Goal: Task Accomplishment & Management: Manage account settings

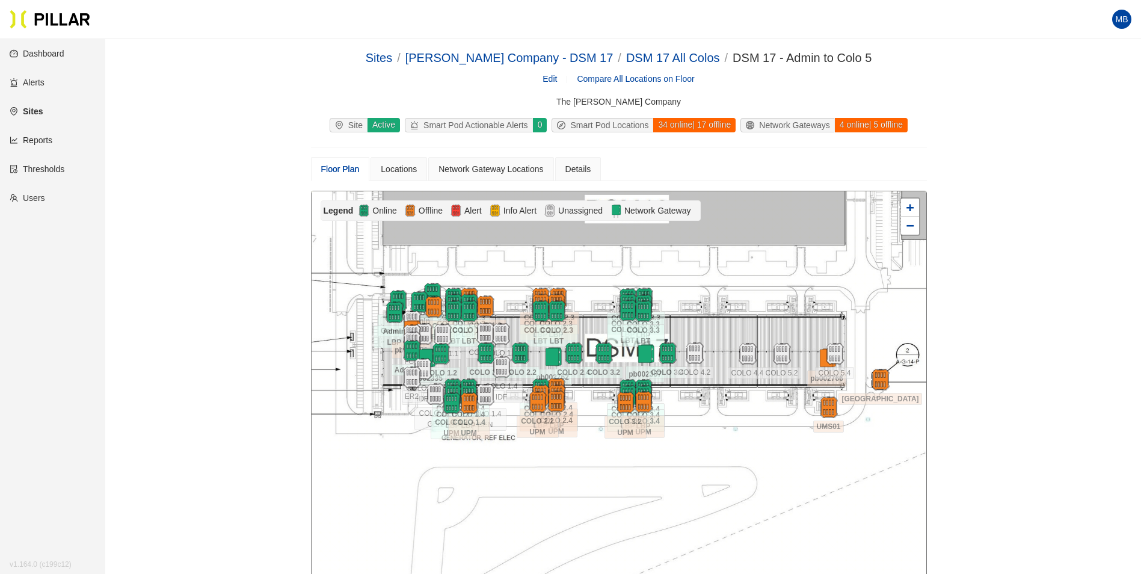
scroll to position [39, 0]
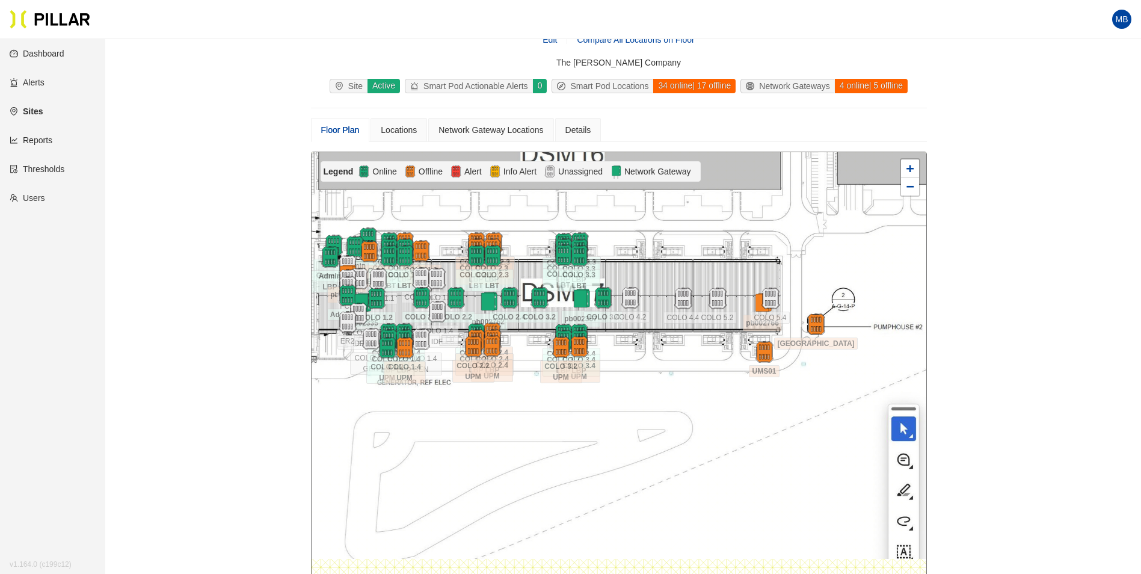
drag, startPoint x: 728, startPoint y: 285, endPoint x: 664, endPoint y: 268, distance: 66.4
click at [664, 268] on div at bounding box center [619, 367] width 615 height 430
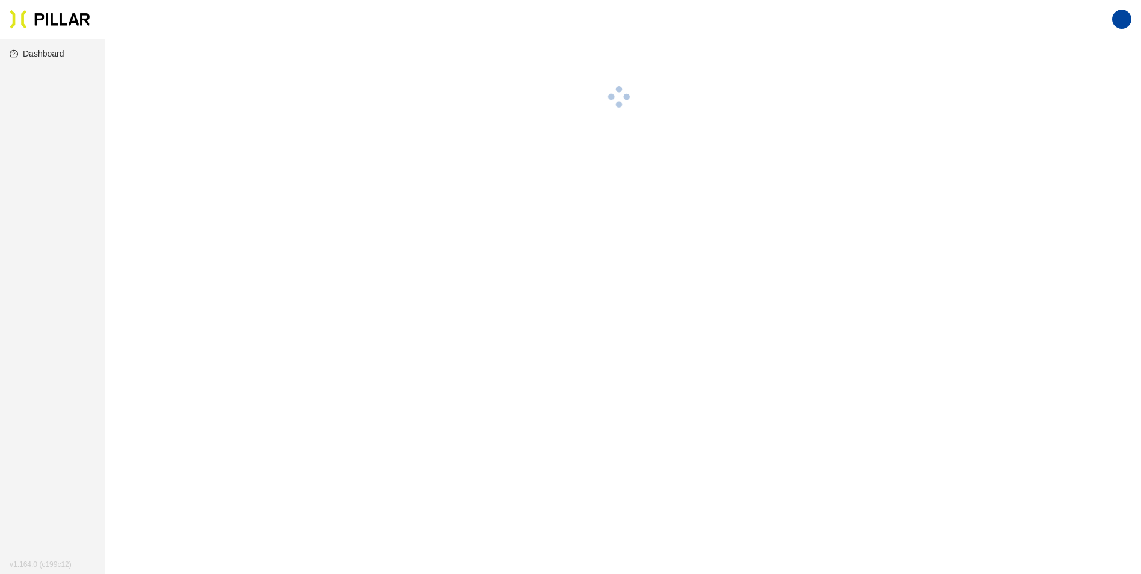
scroll to position [39, 0]
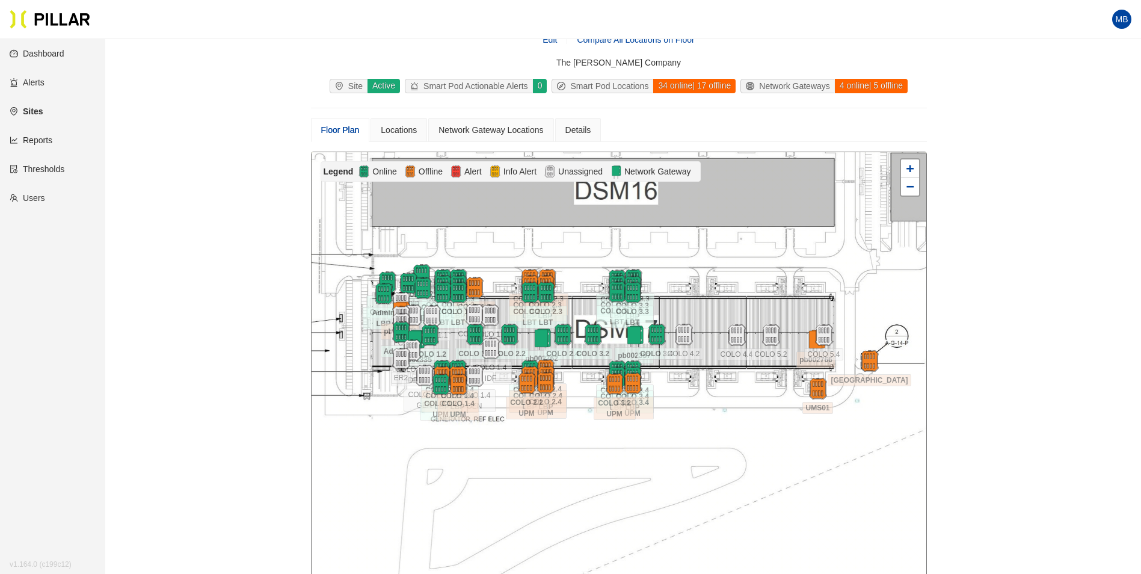
drag, startPoint x: 799, startPoint y: 306, endPoint x: 738, endPoint y: 295, distance: 62.4
click at [738, 295] on div at bounding box center [619, 367] width 615 height 430
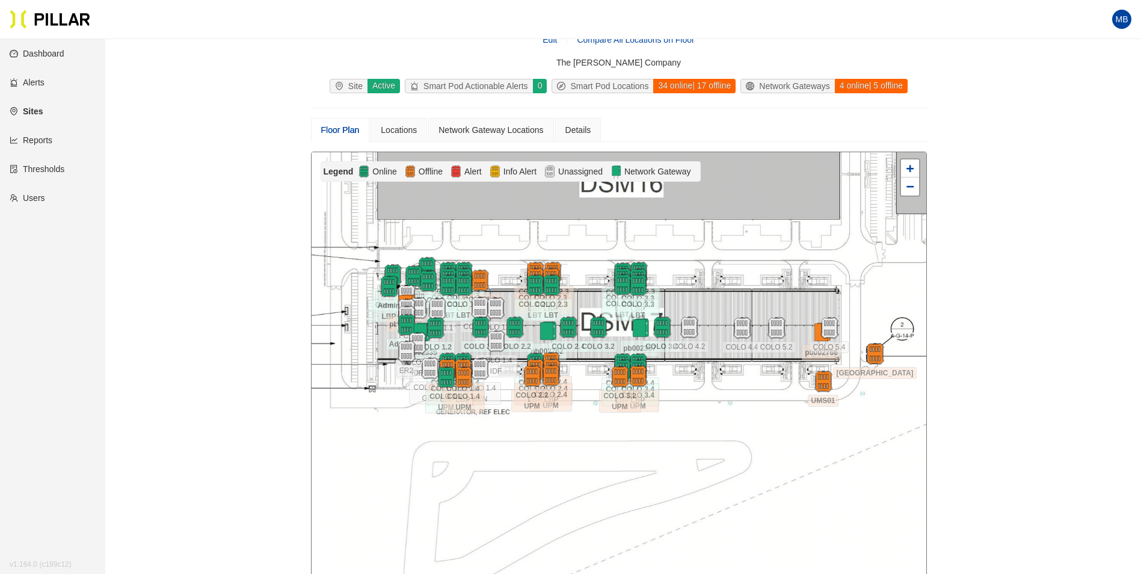
drag, startPoint x: 746, startPoint y: 285, endPoint x: 736, endPoint y: 281, distance: 10.5
click at [736, 281] on div at bounding box center [619, 367] width 615 height 430
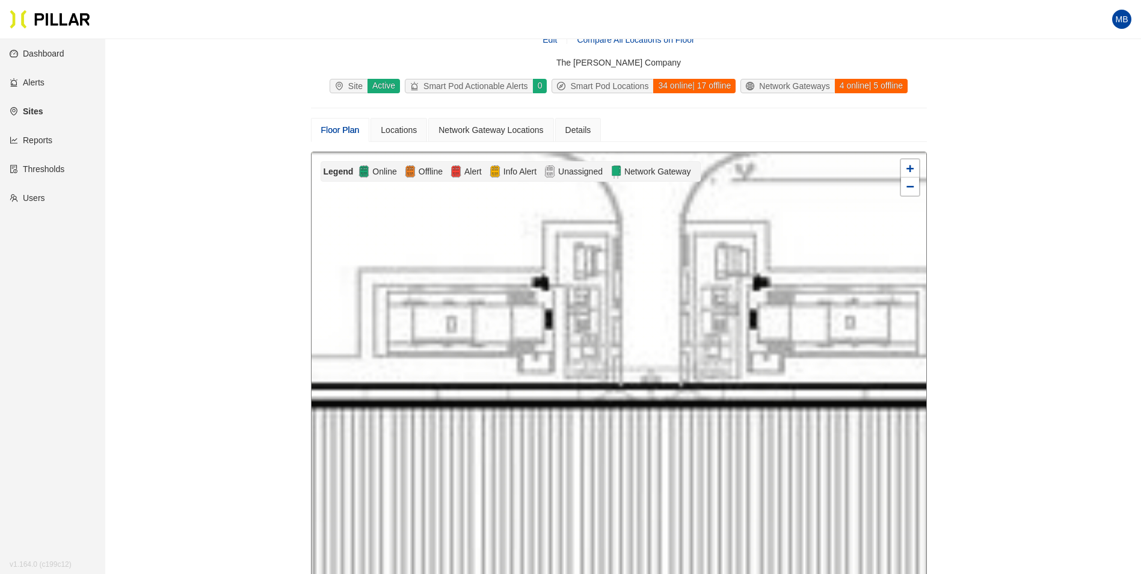
drag, startPoint x: 707, startPoint y: 276, endPoint x: 669, endPoint y: 289, distance: 40.7
click at [669, 289] on div at bounding box center [619, 367] width 615 height 430
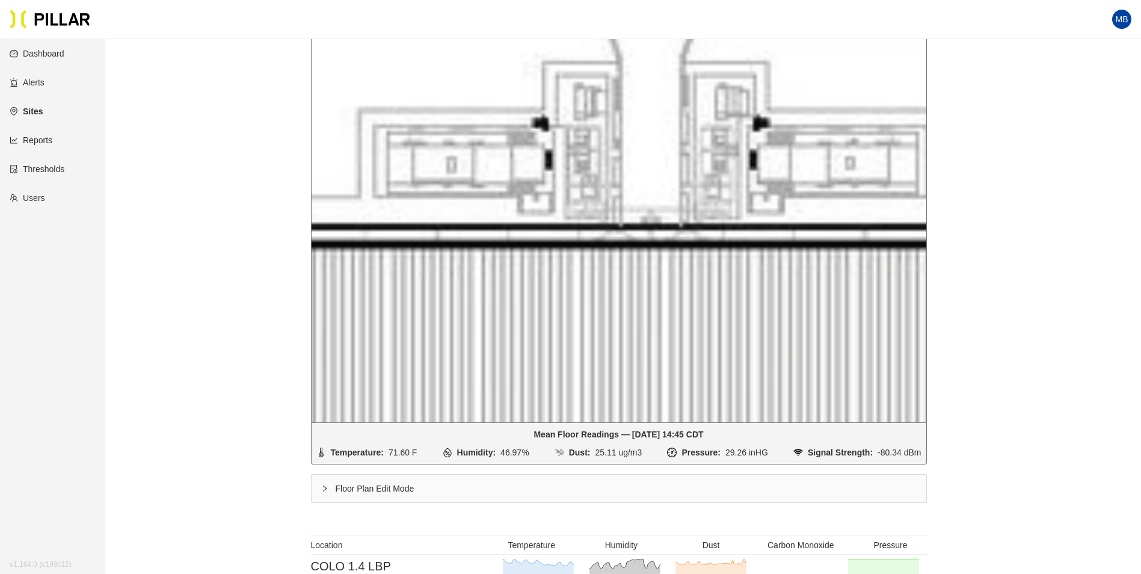
scroll to position [220, 0]
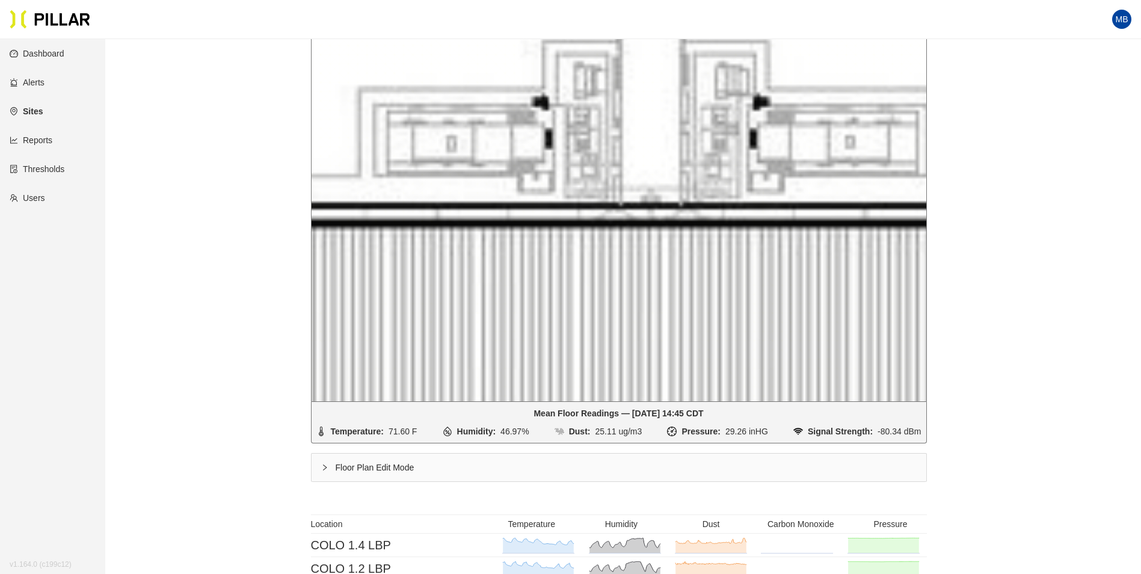
click at [365, 468] on div "Floor Plan Edit Mode" at bounding box center [619, 468] width 615 height 28
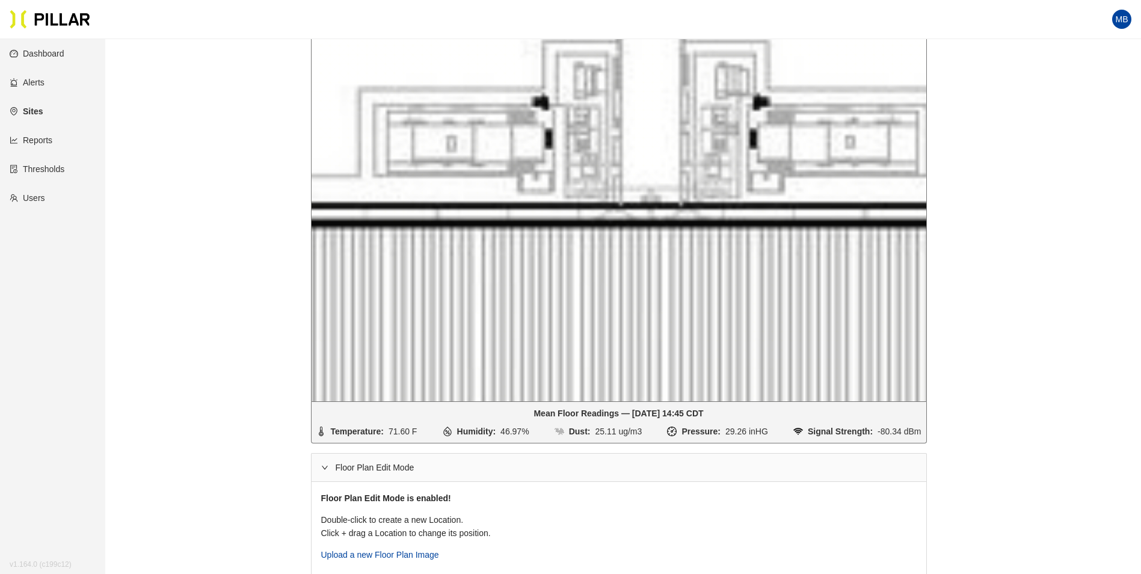
scroll to position [99, 0]
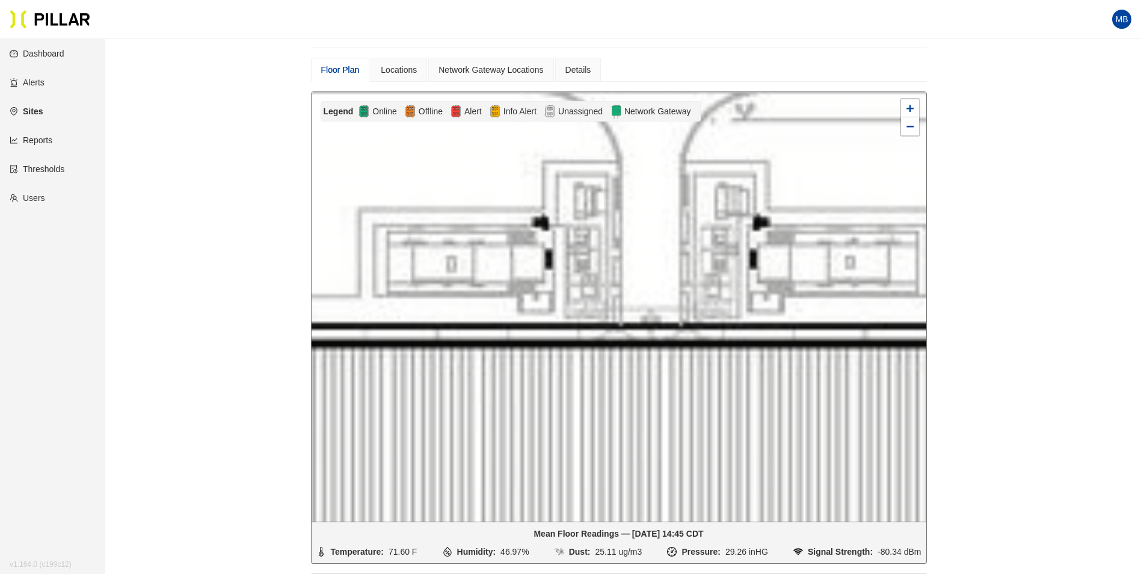
click at [594, 193] on div at bounding box center [619, 307] width 615 height 430
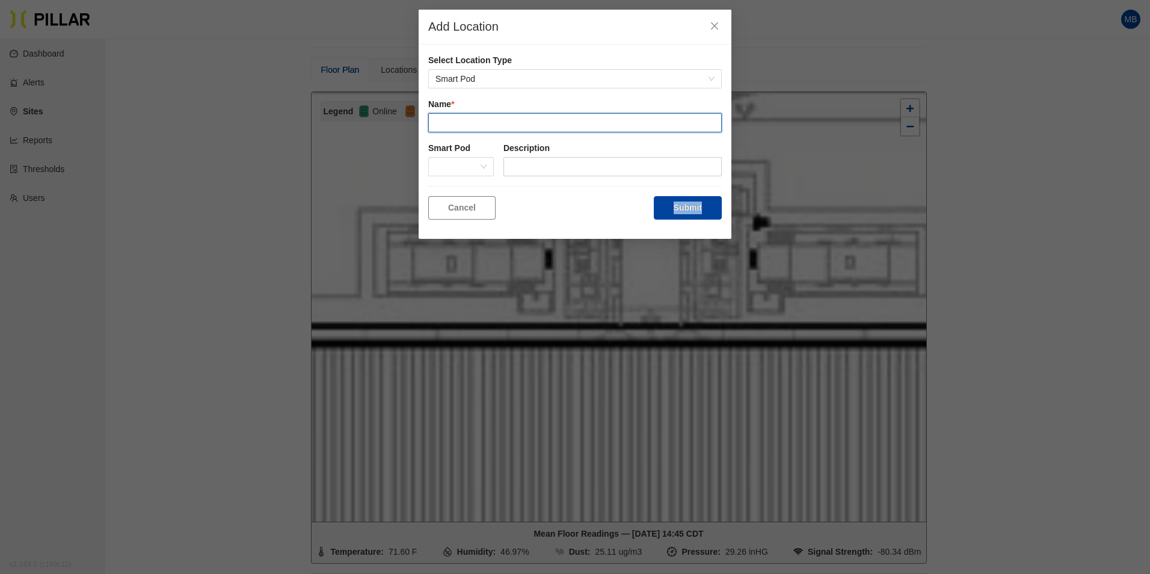
click at [476, 117] on input "text" at bounding box center [575, 122] width 294 height 19
click at [468, 131] on input "COLO" at bounding box center [575, 122] width 294 height 19
click at [475, 169] on span at bounding box center [461, 167] width 51 height 18
type input "COLO 4.1 UPM"
type input "045"
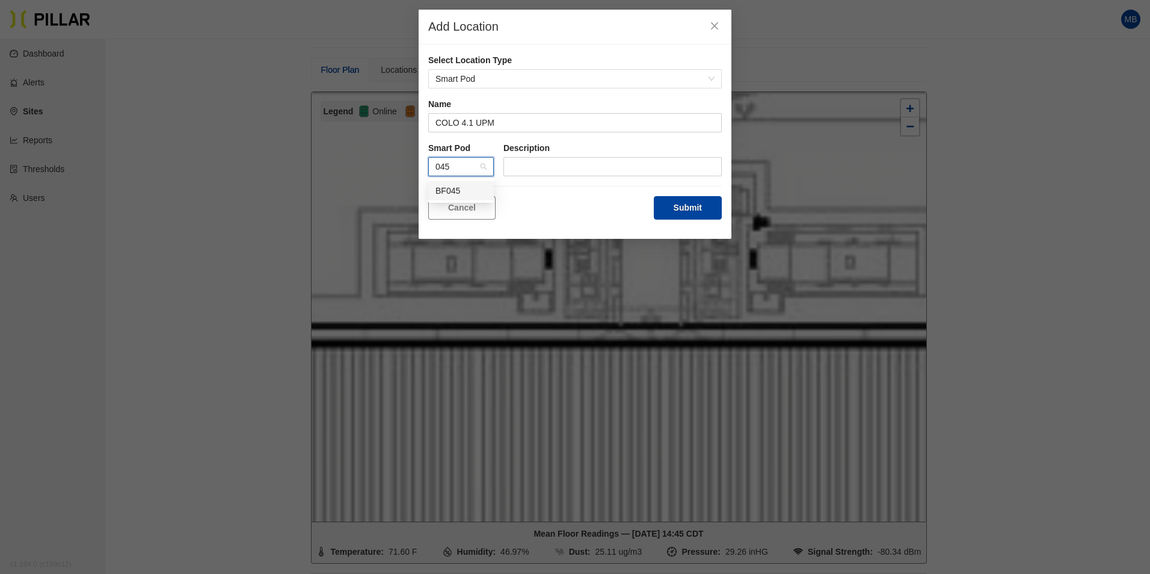
click at [459, 184] on div "BF045" at bounding box center [461, 190] width 51 height 13
click at [709, 199] on button "Submit" at bounding box center [688, 207] width 68 height 23
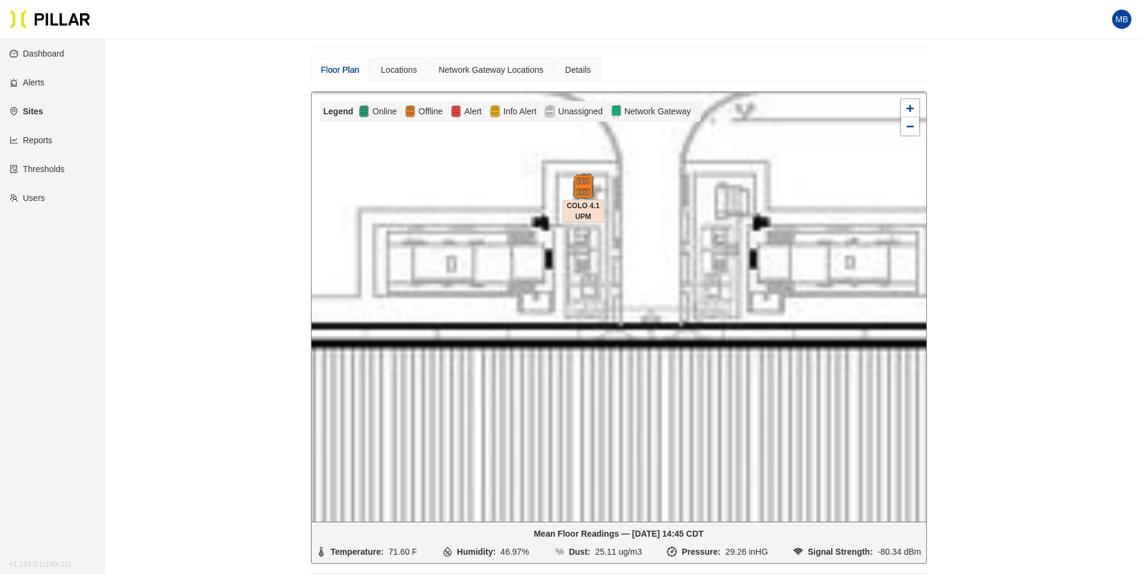
drag, startPoint x: 609, startPoint y: 197, endPoint x: 588, endPoint y: 190, distance: 22.1
click at [588, 190] on img at bounding box center [583, 187] width 26 height 26
click at [670, 187] on div at bounding box center [619, 307] width 615 height 430
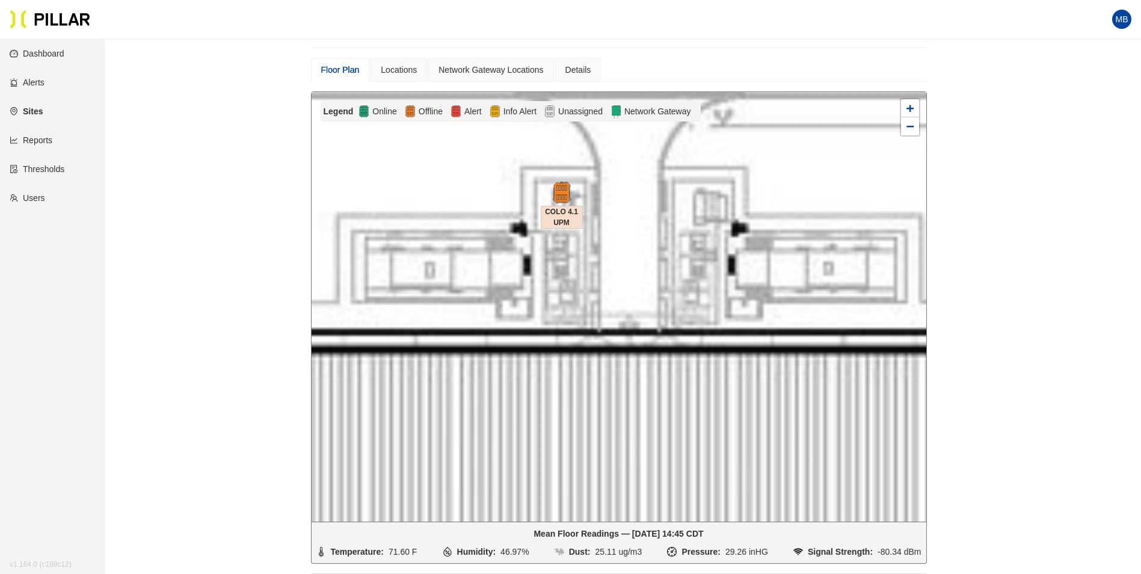
drag, startPoint x: 679, startPoint y: 250, endPoint x: 657, endPoint y: 256, distance: 22.5
click at [657, 256] on div at bounding box center [619, 307] width 615 height 430
click at [708, 206] on div at bounding box center [619, 307] width 615 height 430
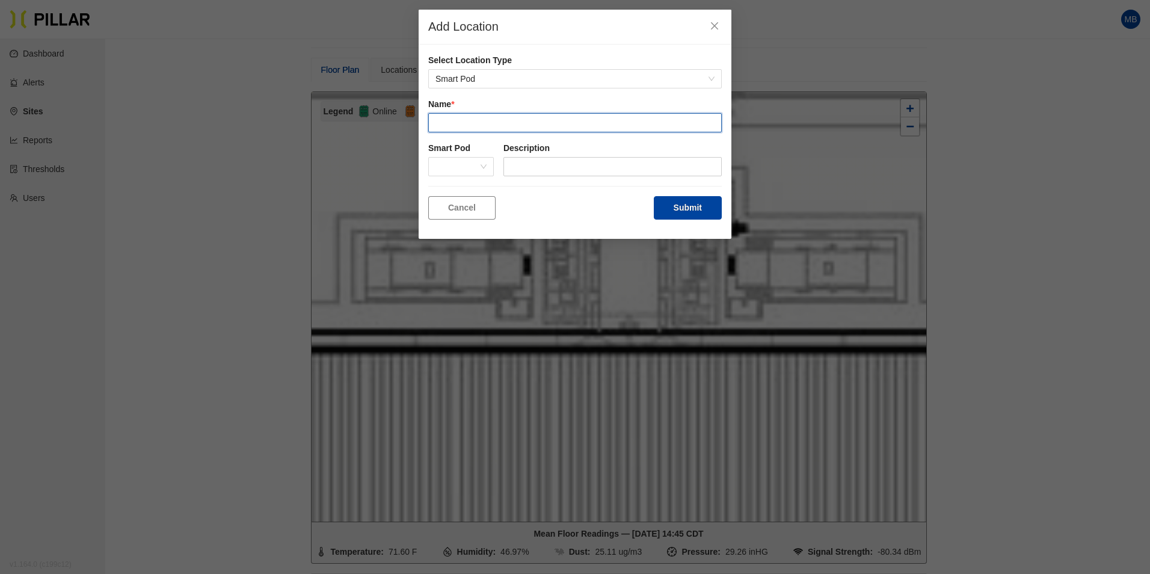
click at [498, 117] on input "text" at bounding box center [575, 122] width 294 height 19
type input "COLO 4.3 UPM"
click at [697, 209] on button "Submit" at bounding box center [688, 207] width 68 height 23
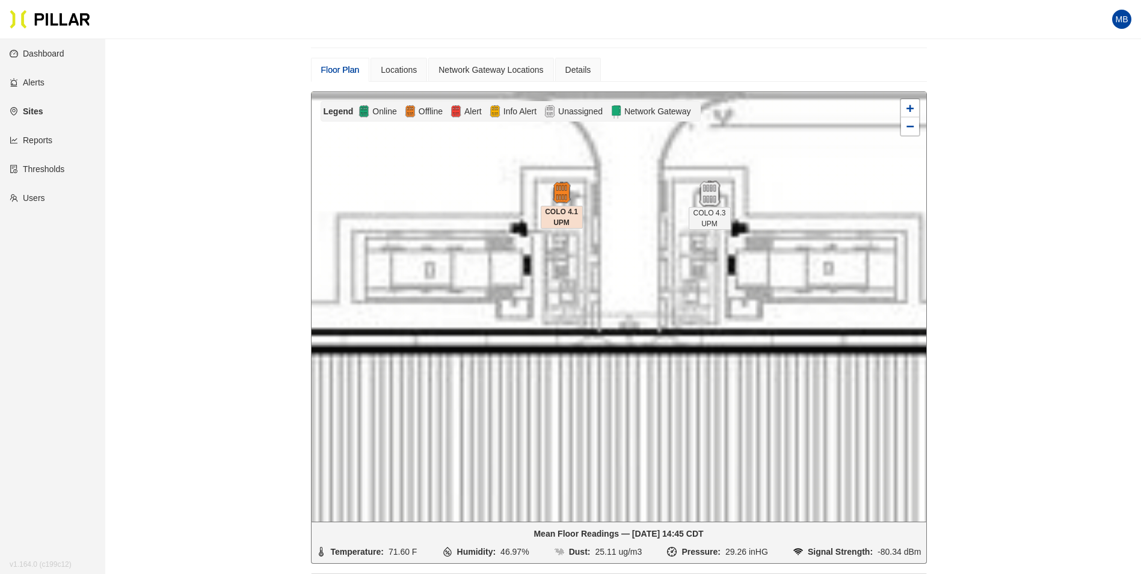
drag, startPoint x: 701, startPoint y: 211, endPoint x: 713, endPoint y: 198, distance: 17.4
click at [713, 198] on img at bounding box center [710, 194] width 26 height 26
click at [709, 191] on img at bounding box center [710, 194] width 26 height 26
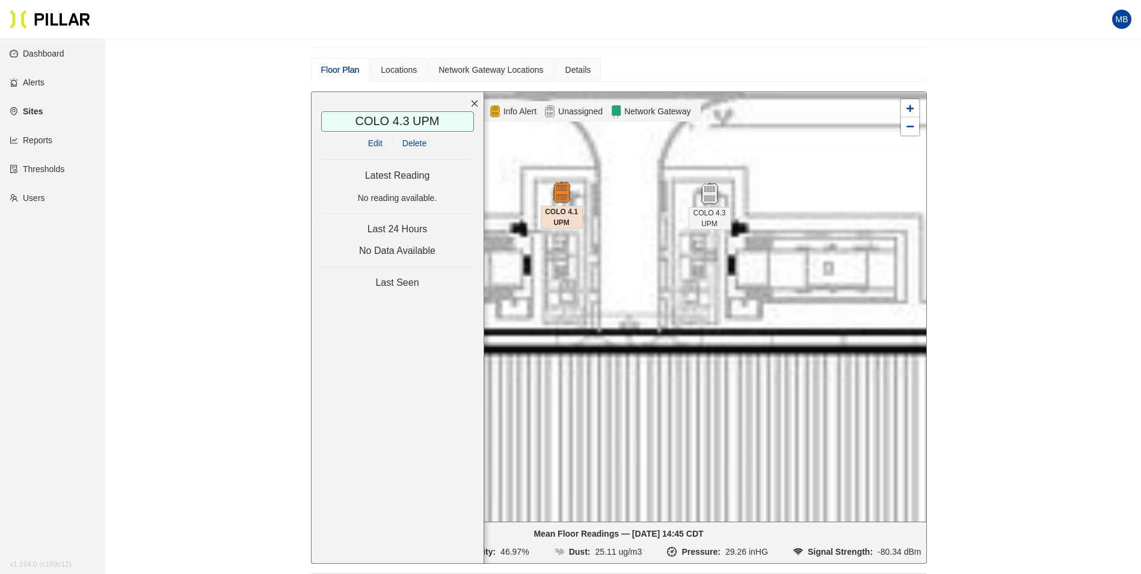
click at [378, 142] on link "Edit" at bounding box center [375, 143] width 14 height 10
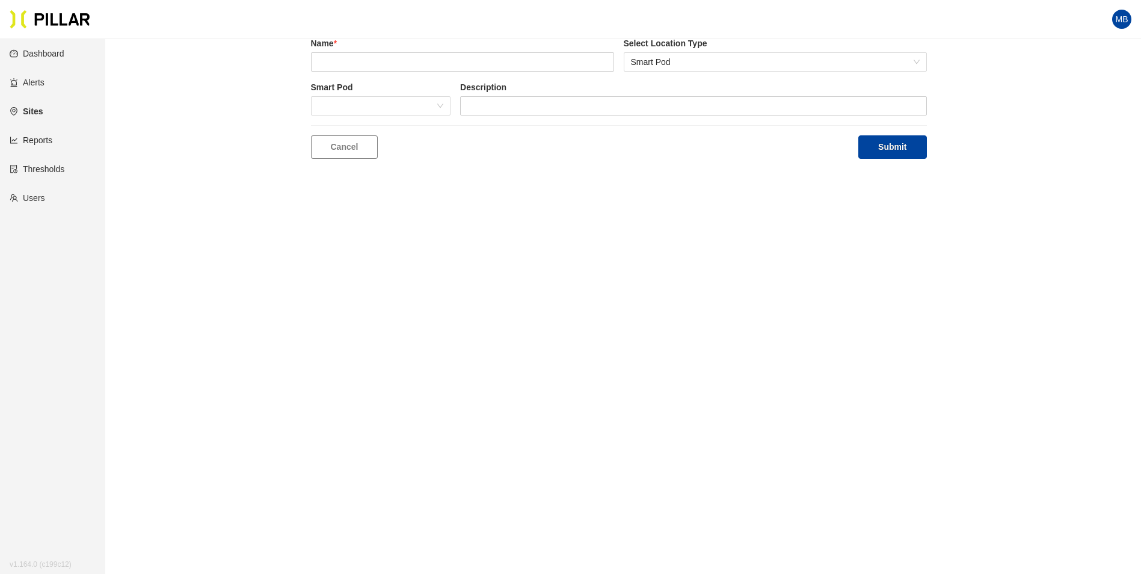
scroll to position [39, 0]
type input "COLO 4.3 UPM"
click at [388, 106] on span at bounding box center [381, 106] width 126 height 18
type input "088"
click at [389, 123] on div "BF088" at bounding box center [381, 129] width 126 height 13
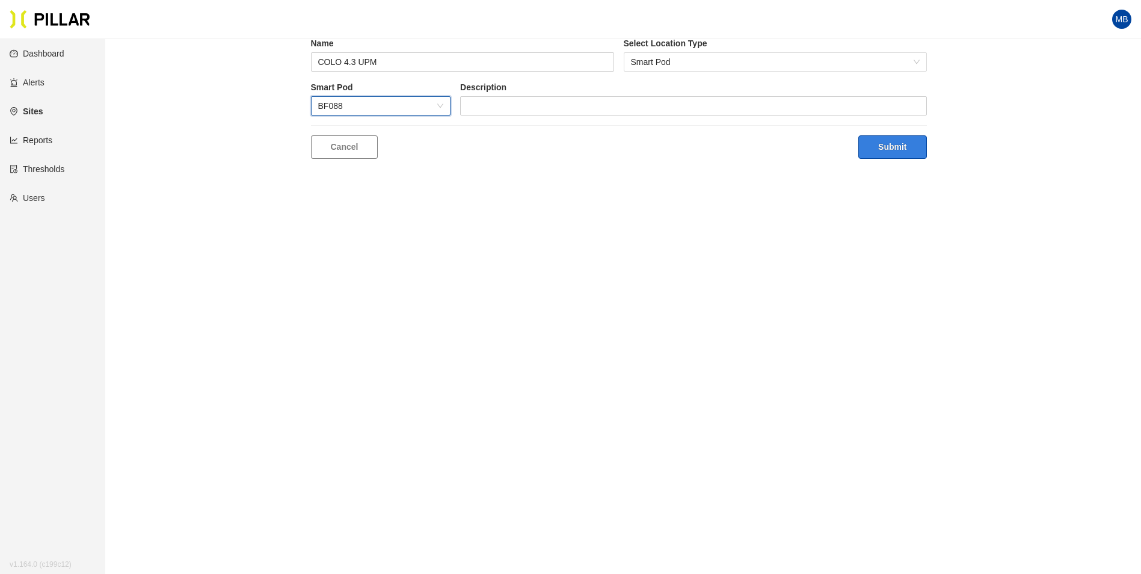
click at [889, 140] on button "Submit" at bounding box center [893, 146] width 68 height 23
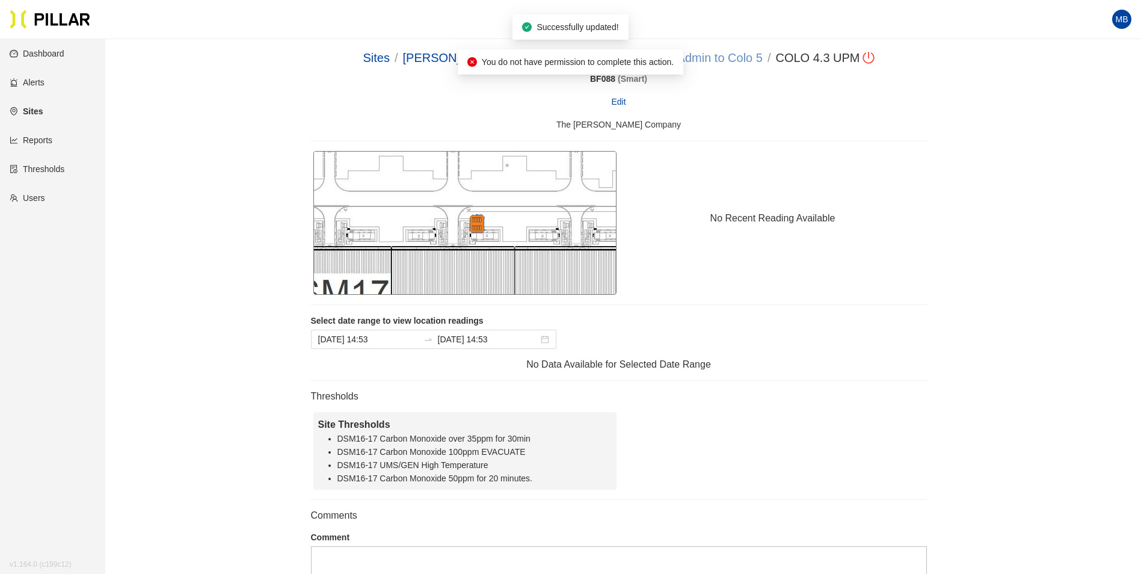
click at [711, 52] on link "DSM 17 - Admin to Colo 5" at bounding box center [693, 57] width 139 height 13
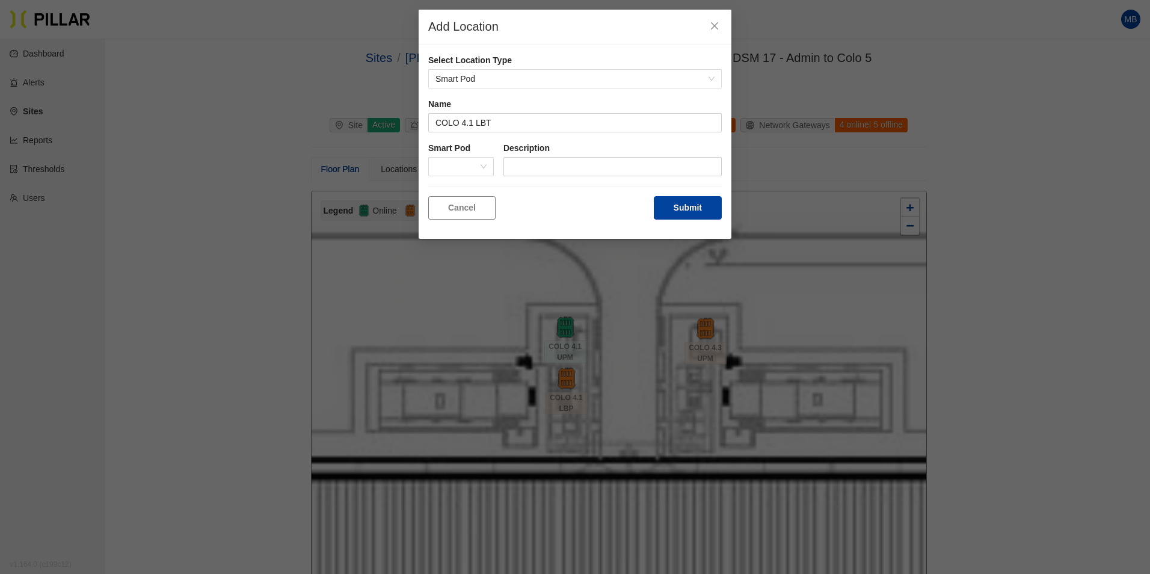
scroll to position [181, 0]
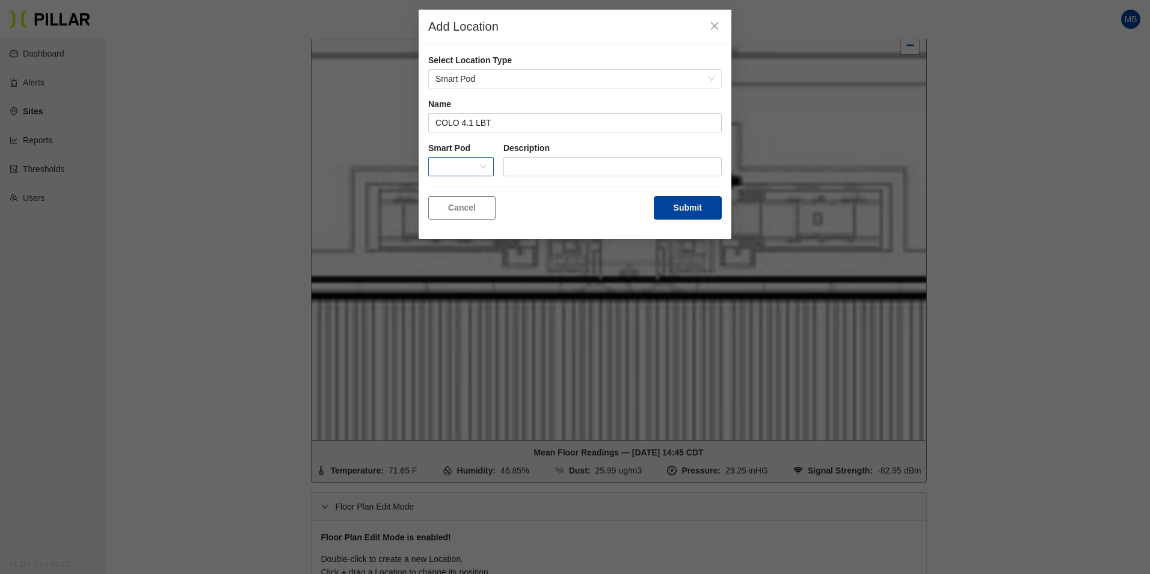
click at [471, 167] on span at bounding box center [461, 167] width 51 height 18
type input "COLO 4.1 LBT"
type input "811"
click at [461, 186] on div "BD811" at bounding box center [461, 190] width 51 height 13
click at [688, 205] on button "Submit" at bounding box center [688, 207] width 68 height 23
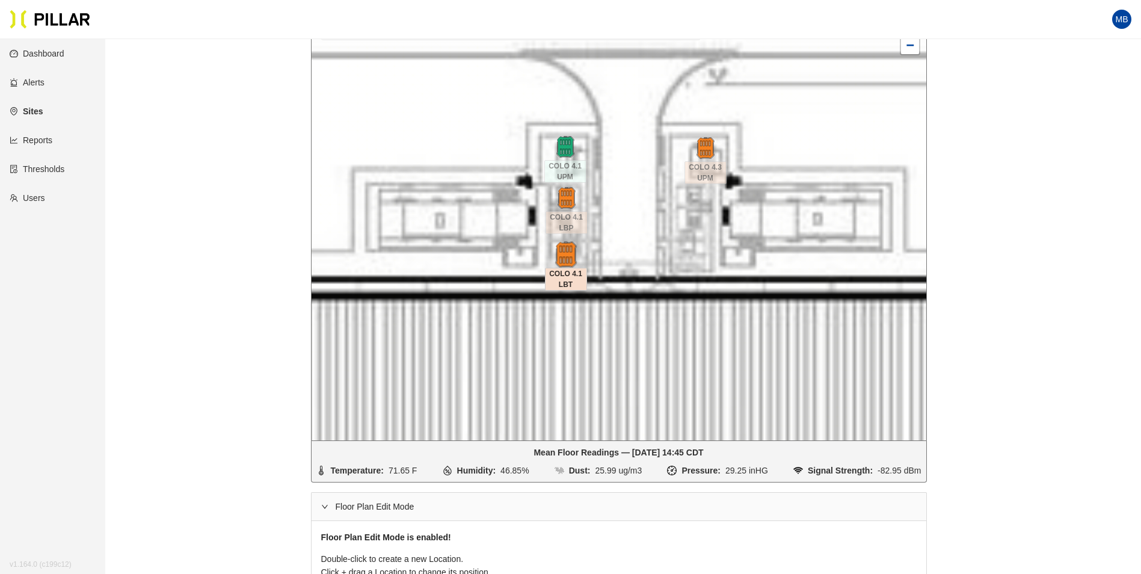
drag, startPoint x: 588, startPoint y: 250, endPoint x: 567, endPoint y: 255, distance: 21.5
click at [567, 255] on img at bounding box center [566, 255] width 26 height 26
click at [705, 206] on div at bounding box center [619, 226] width 615 height 430
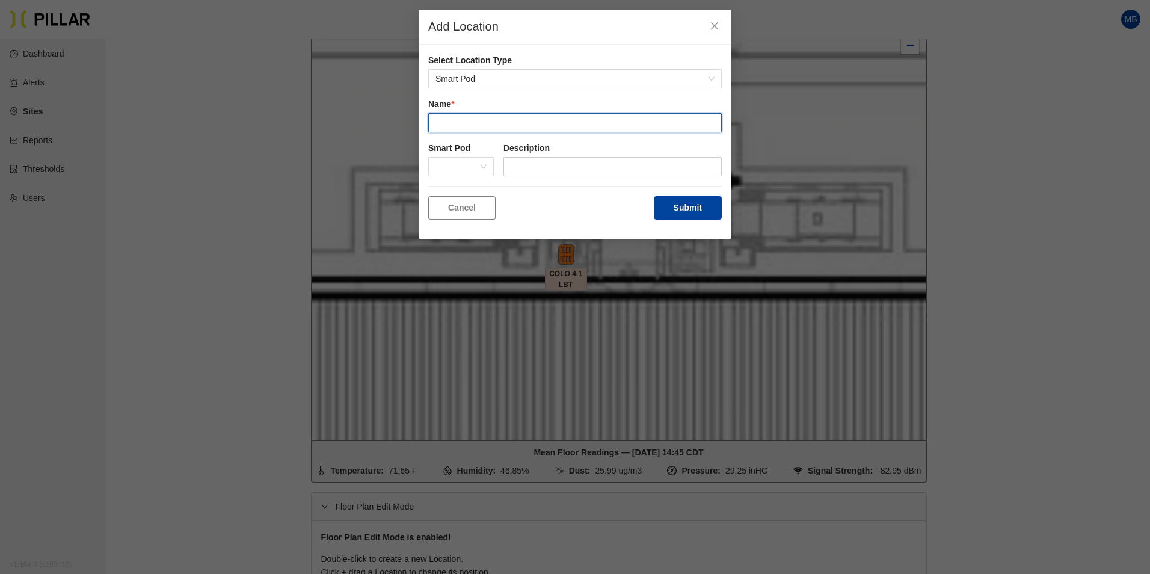
click at [517, 132] on input "text" at bounding box center [575, 122] width 294 height 19
click at [474, 167] on span at bounding box center [461, 167] width 51 height 18
type input "COLO 4.3 LBP"
type input "083"
click at [458, 196] on div "BF083" at bounding box center [461, 190] width 51 height 13
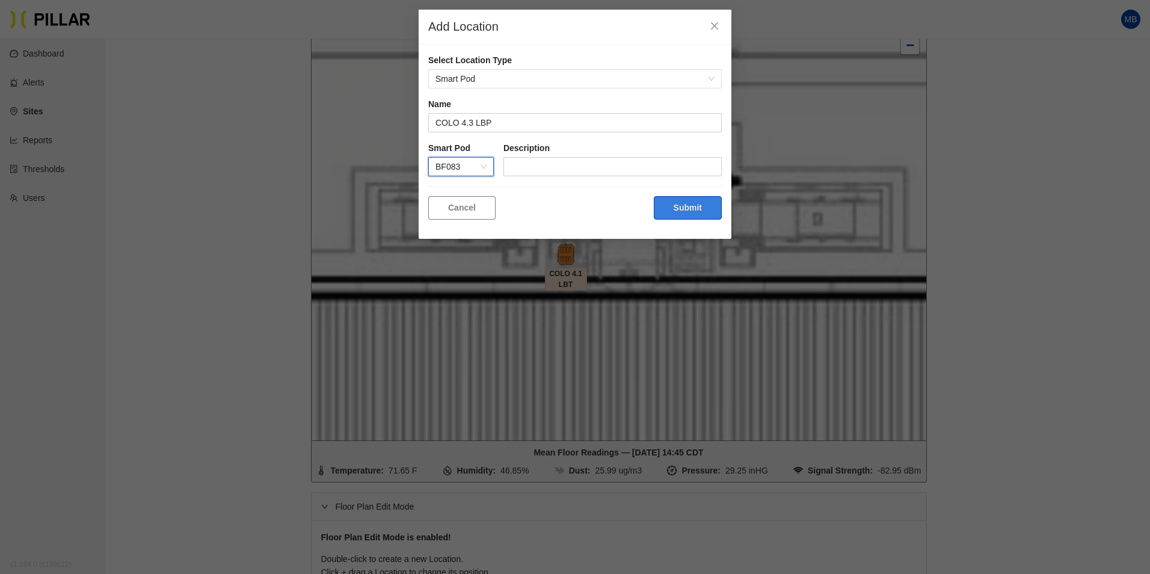
click at [703, 206] on button "Submit" at bounding box center [688, 207] width 68 height 23
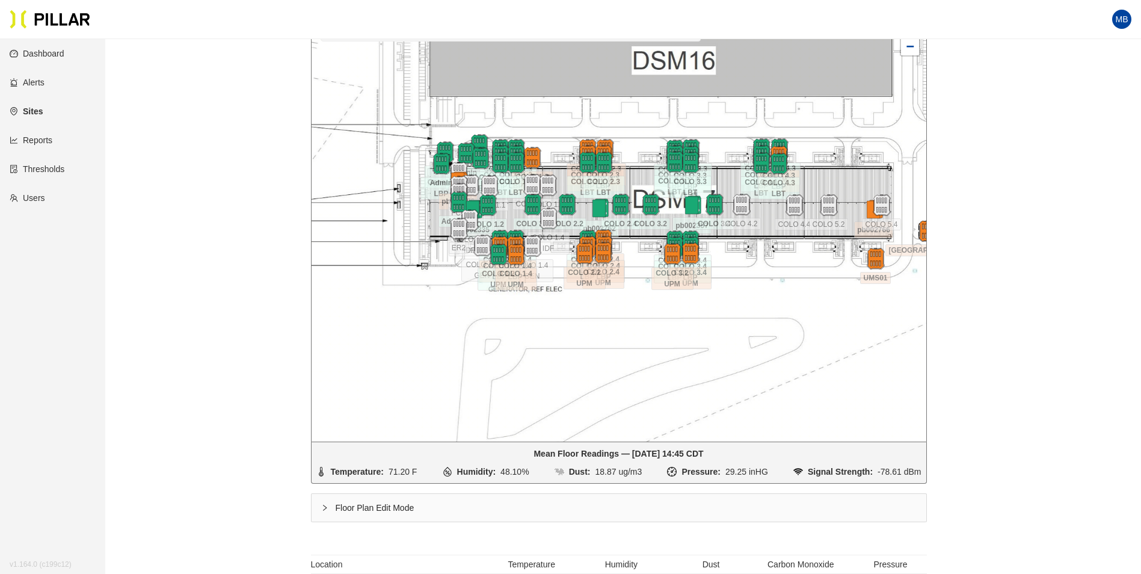
scroll to position [181, 0]
